Goal: Check status: Check status

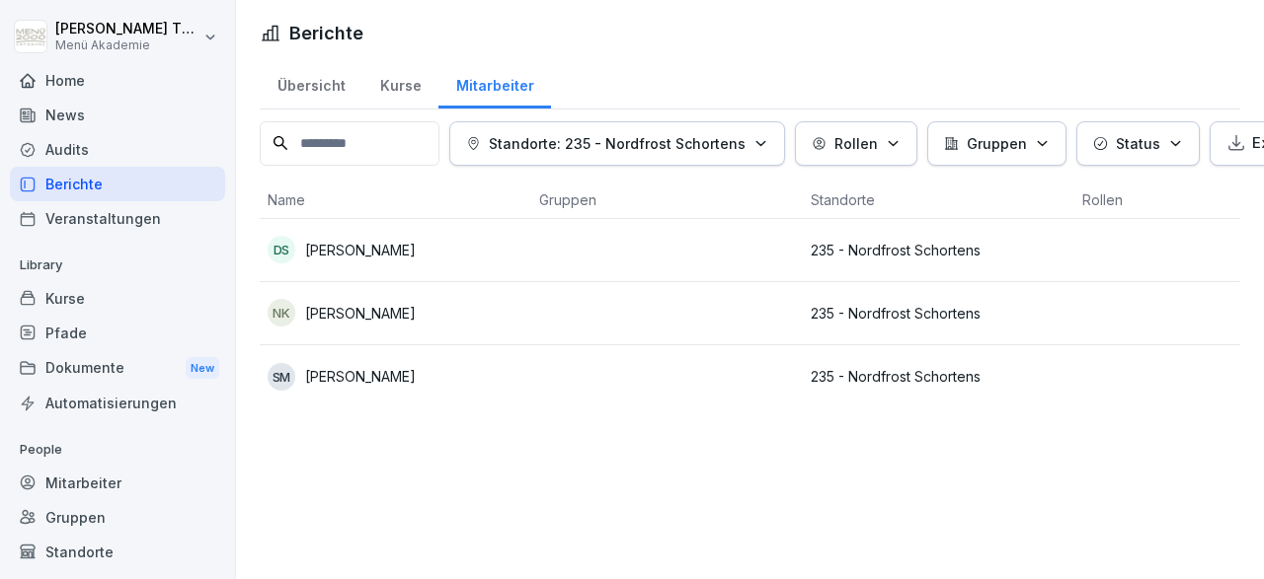
click at [87, 80] on div "Home" at bounding box center [117, 80] width 215 height 35
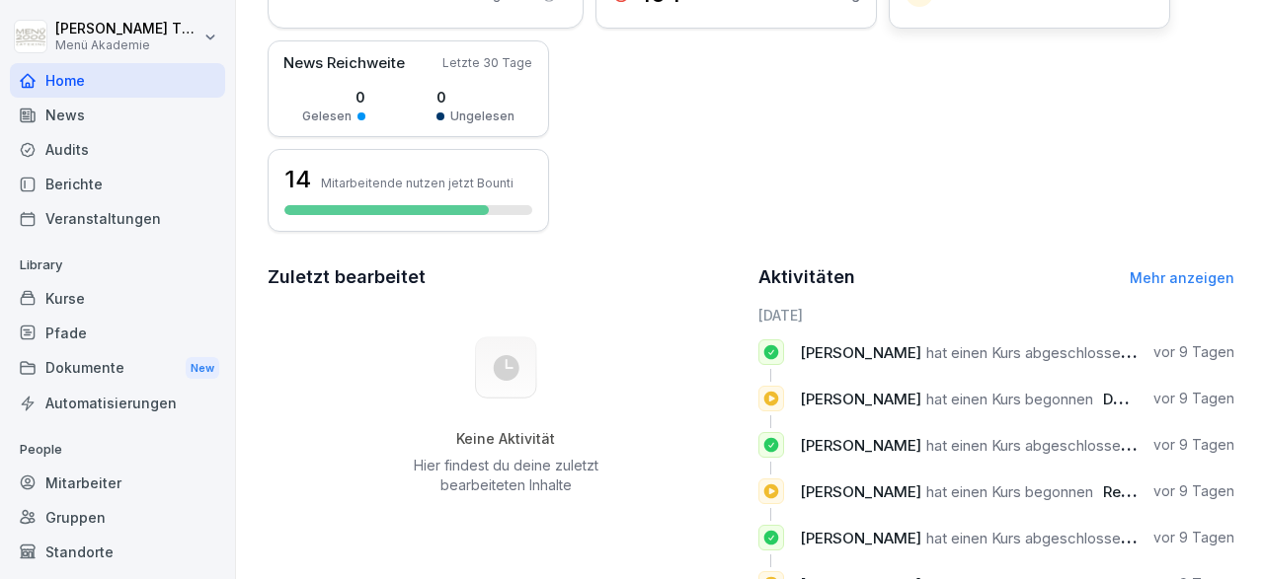
scroll to position [344, 0]
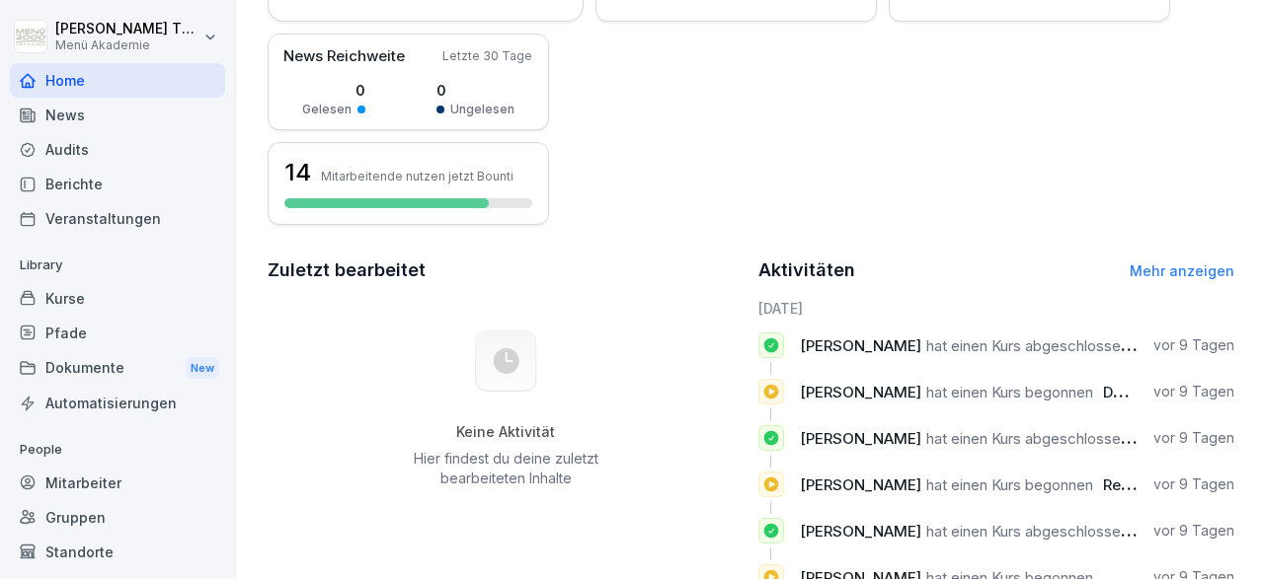
click at [1159, 269] on link "Mehr anzeigen" at bounding box center [1181, 271] width 105 height 17
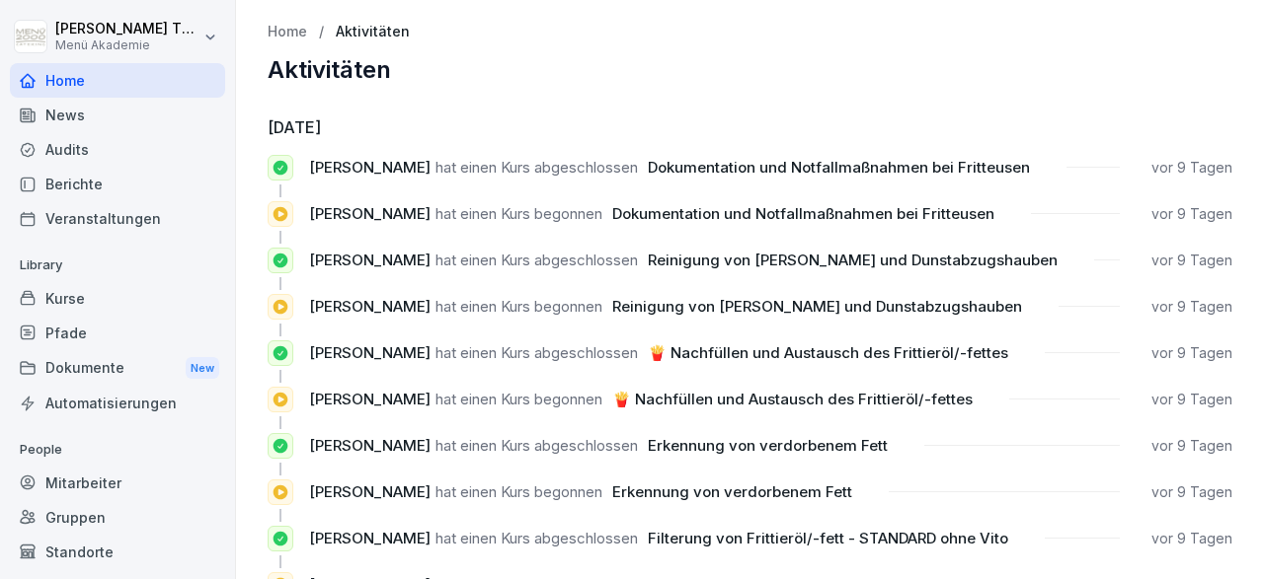
click at [100, 478] on div "Mitarbeiter" at bounding box center [117, 483] width 215 height 35
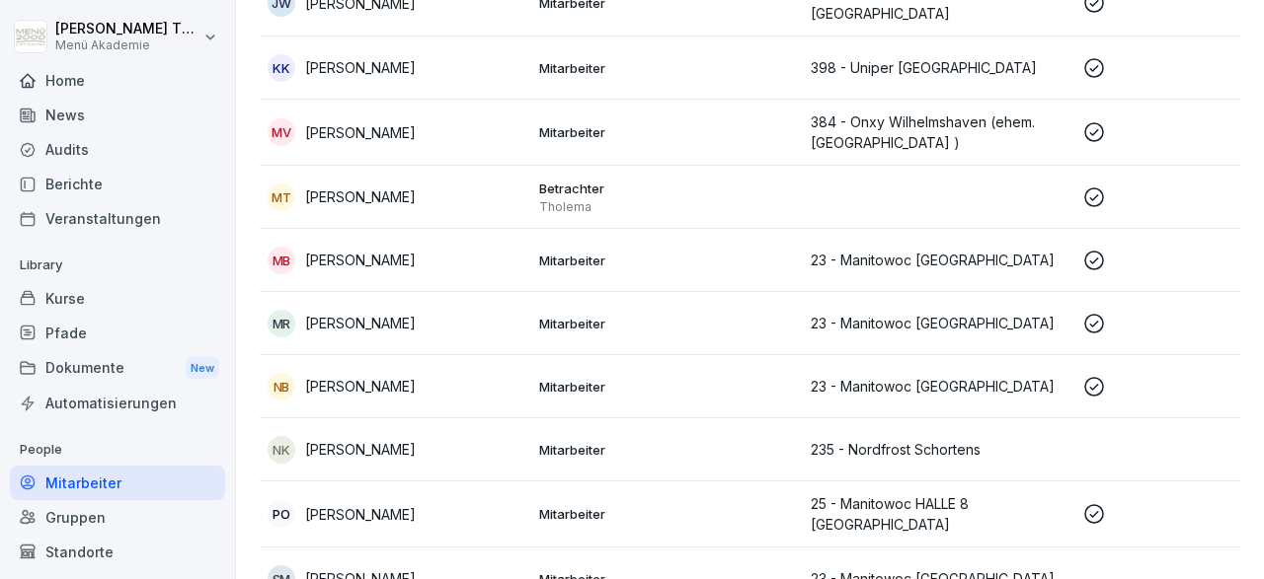
scroll to position [390, 0]
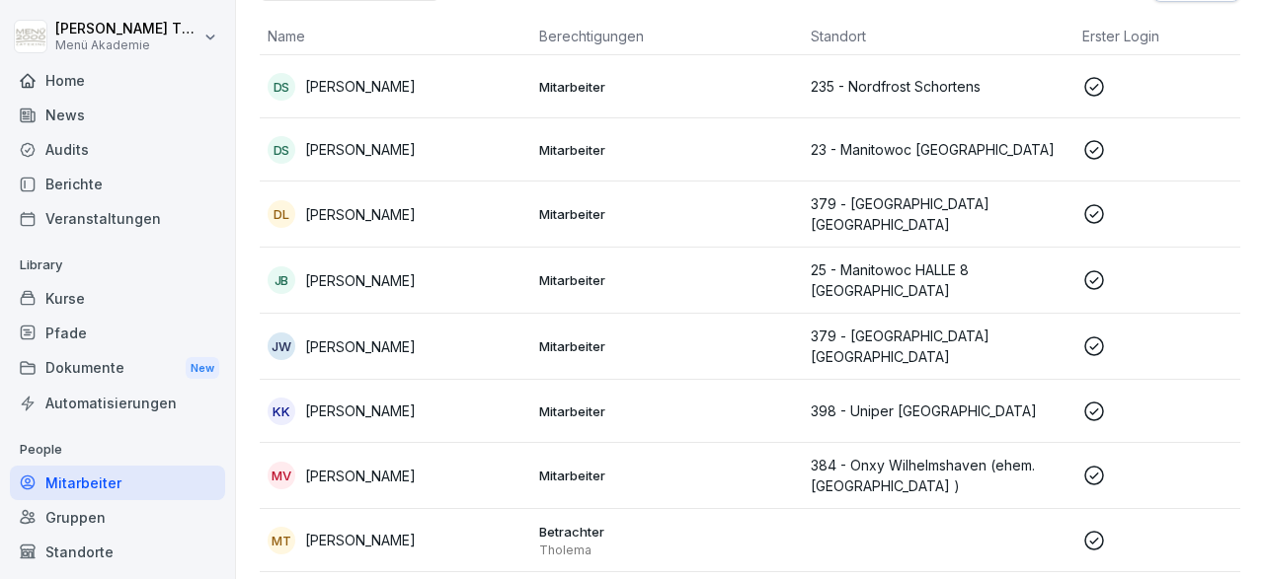
click at [350, 281] on p "[PERSON_NAME]" at bounding box center [360, 280] width 111 height 21
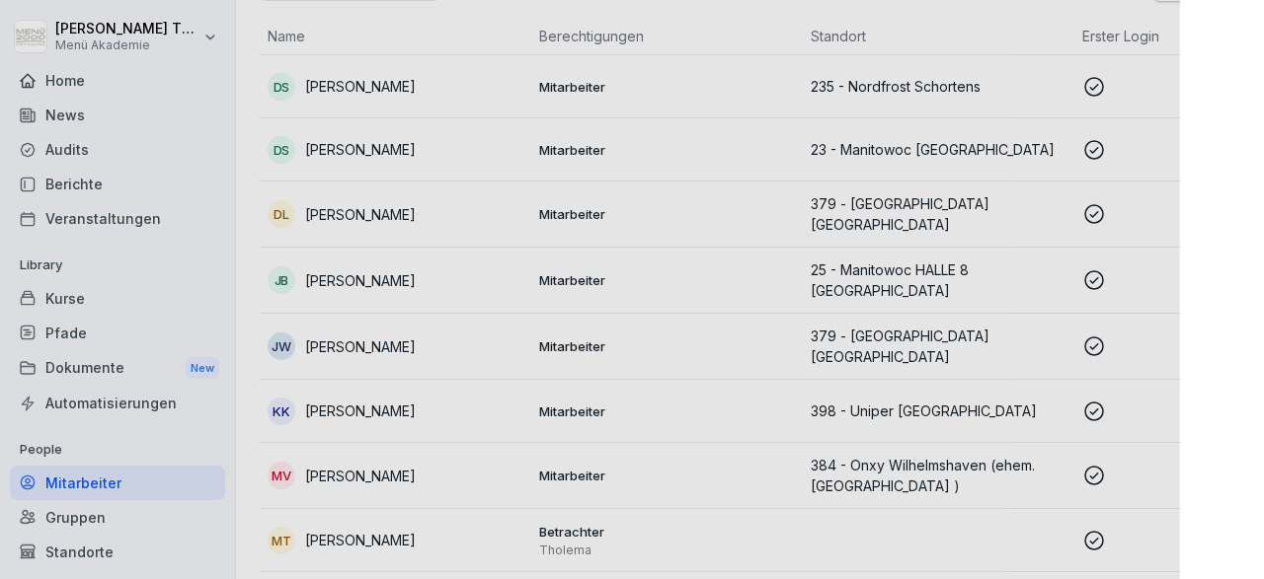
scroll to position [161, 0]
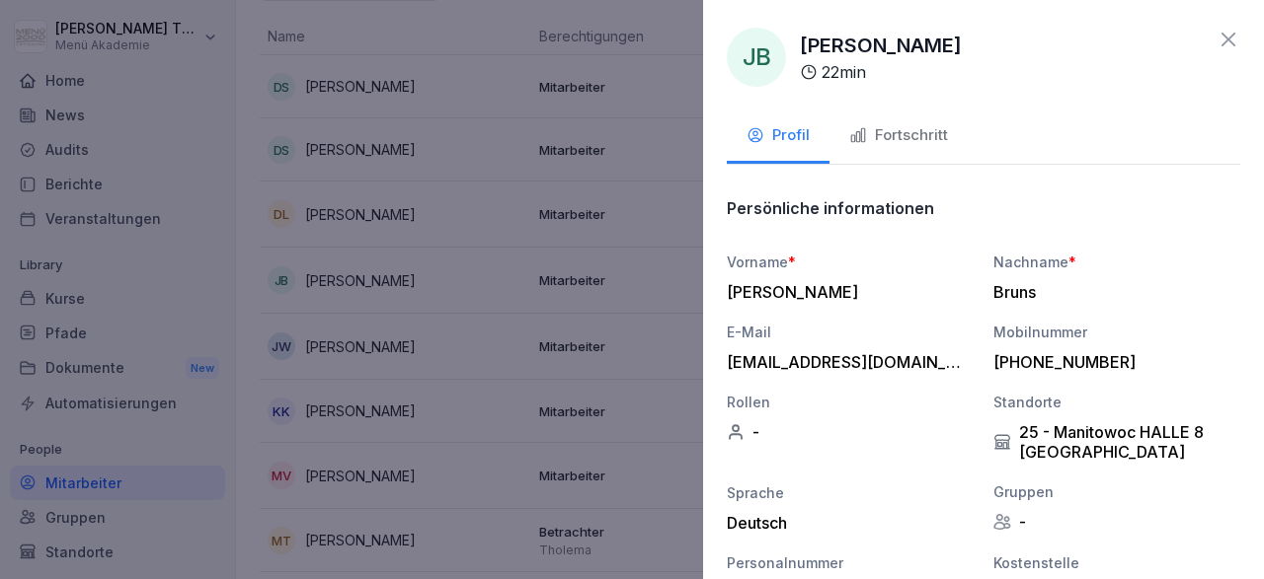
click at [887, 137] on div "Fortschritt" at bounding box center [898, 135] width 99 height 23
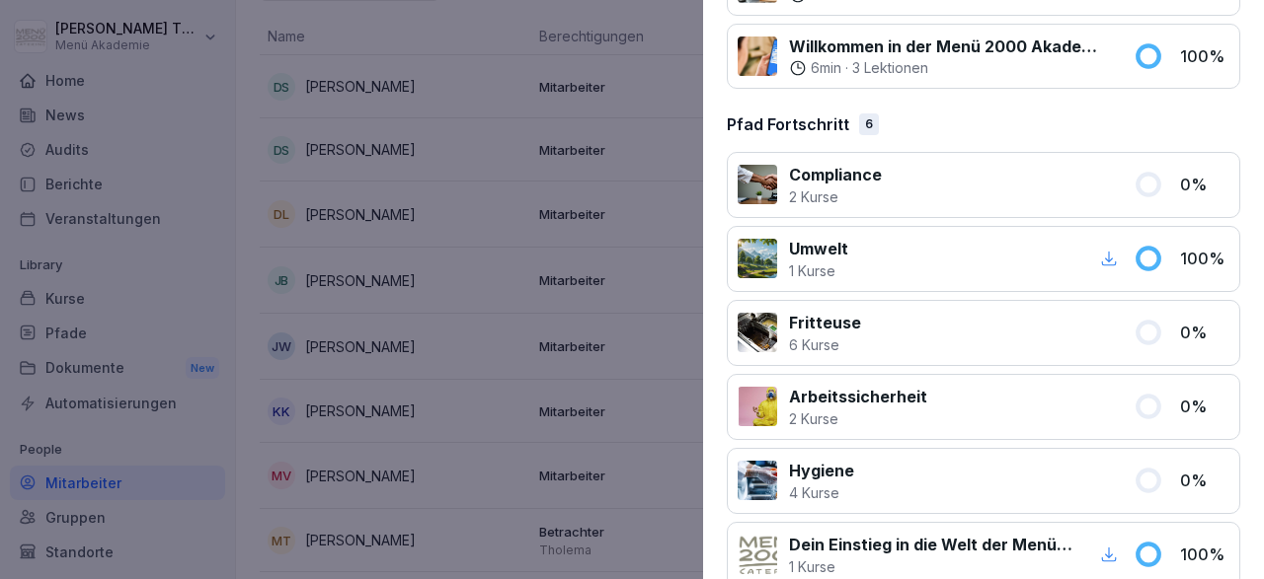
scroll to position [1427, 0]
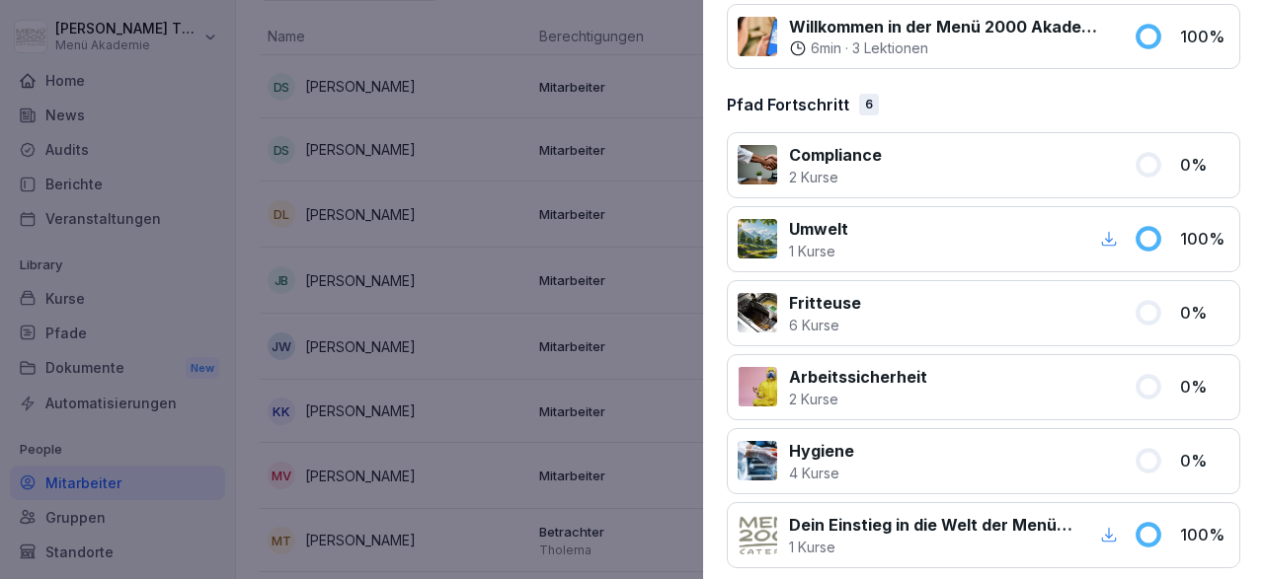
click at [459, 341] on div at bounding box center [632, 289] width 1264 height 579
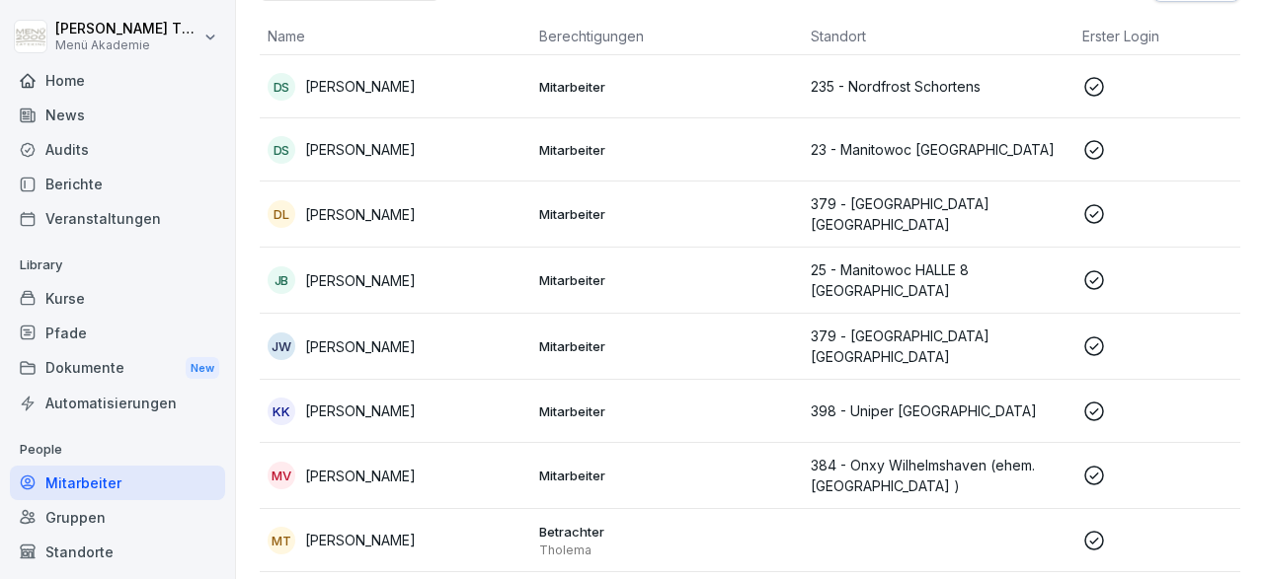
scroll to position [0, 0]
